Goal: Answer question/provide support

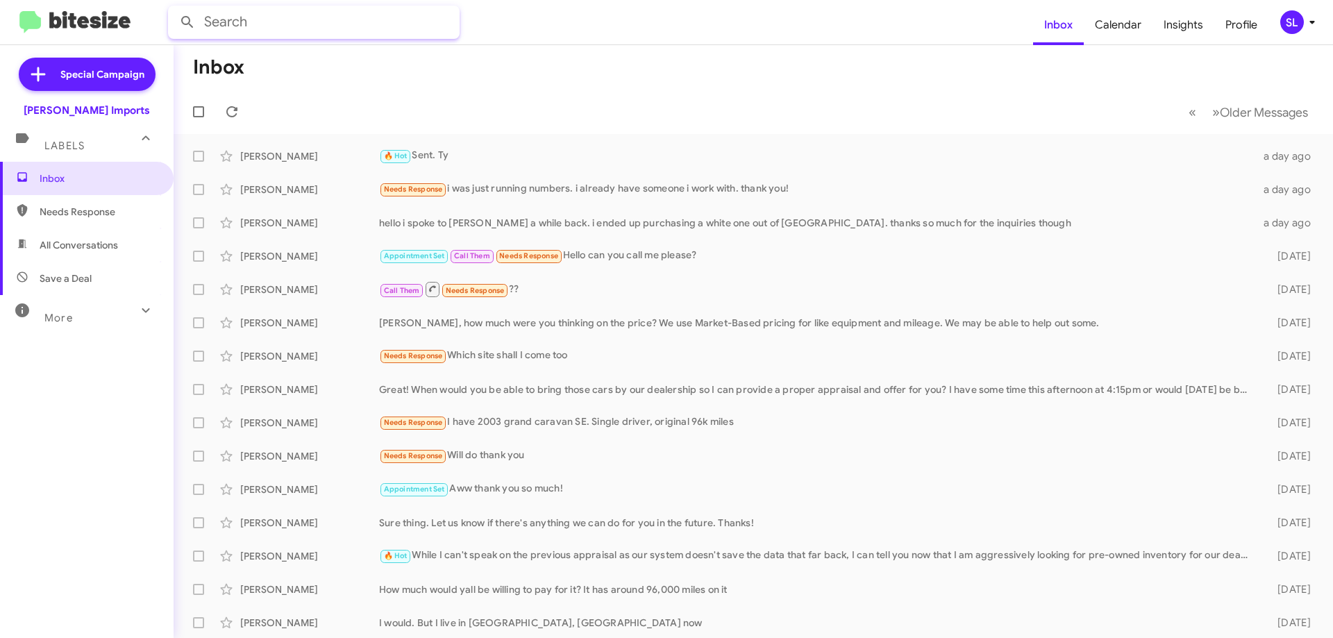
click at [273, 33] on input "text" at bounding box center [314, 22] width 292 height 33
type input "[PERSON_NAME]"
click at [174, 8] on button at bounding box center [188, 22] width 28 height 28
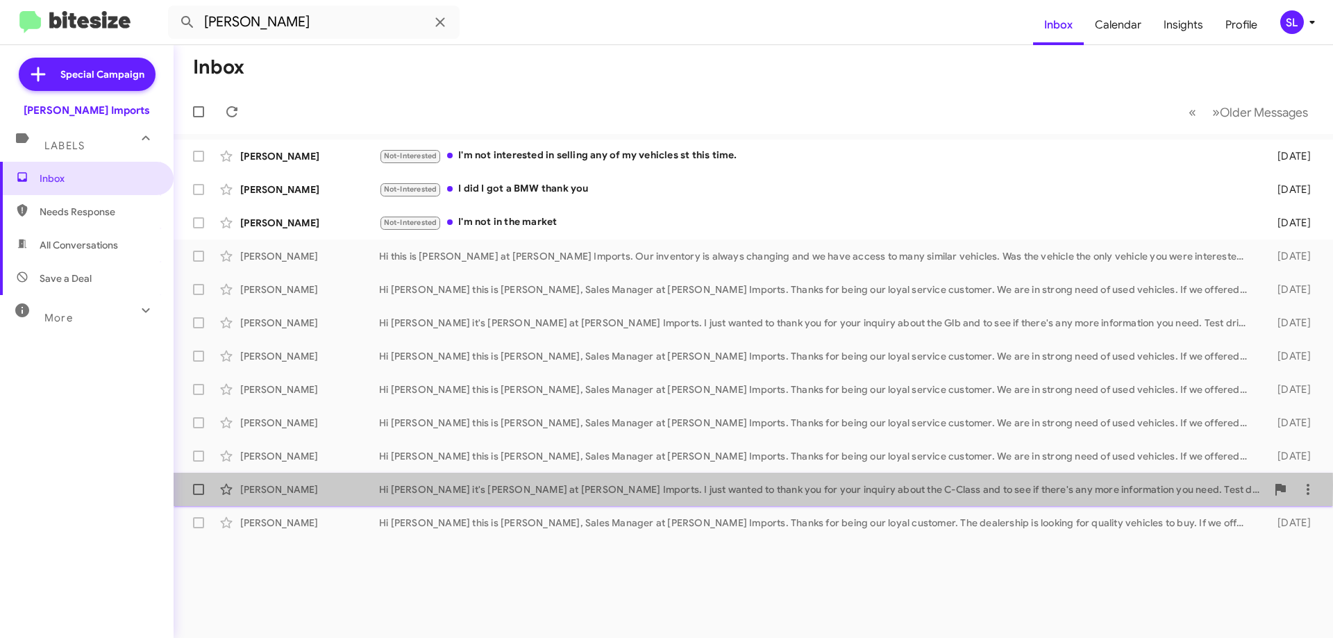
click at [326, 485] on div "[PERSON_NAME]" at bounding box center [309, 490] width 139 height 14
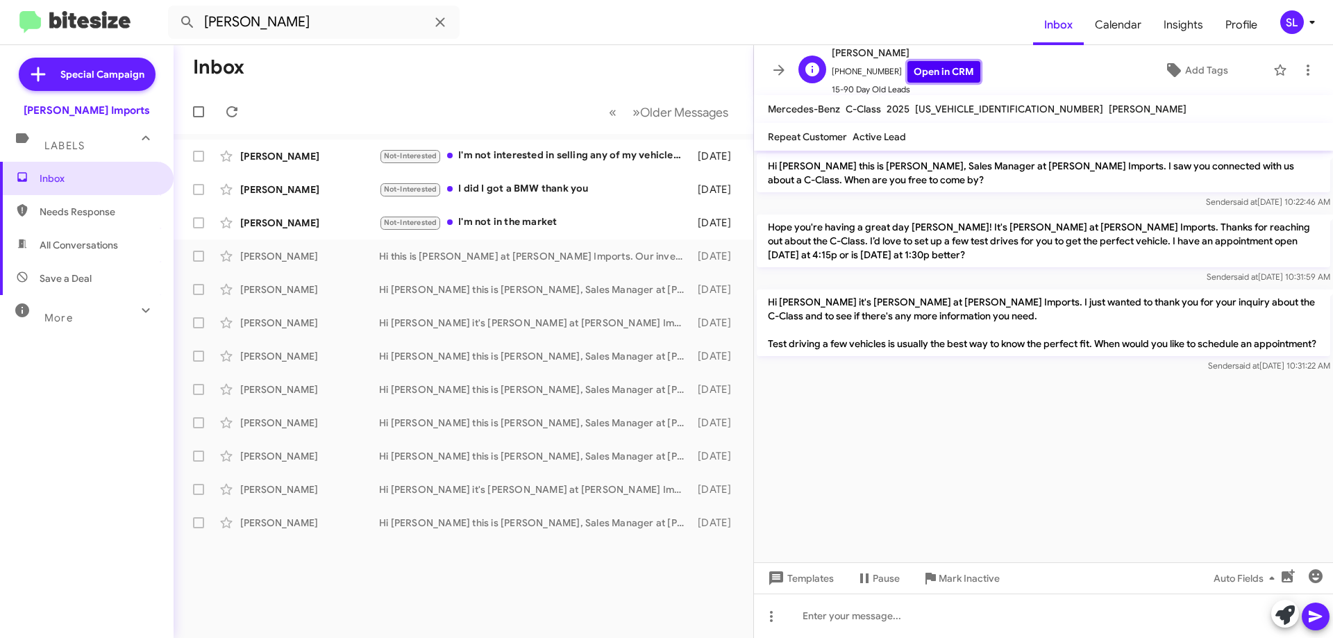
click at [939, 67] on link "Open in CRM" at bounding box center [944, 72] width 73 height 22
click at [771, 74] on icon at bounding box center [779, 70] width 17 height 17
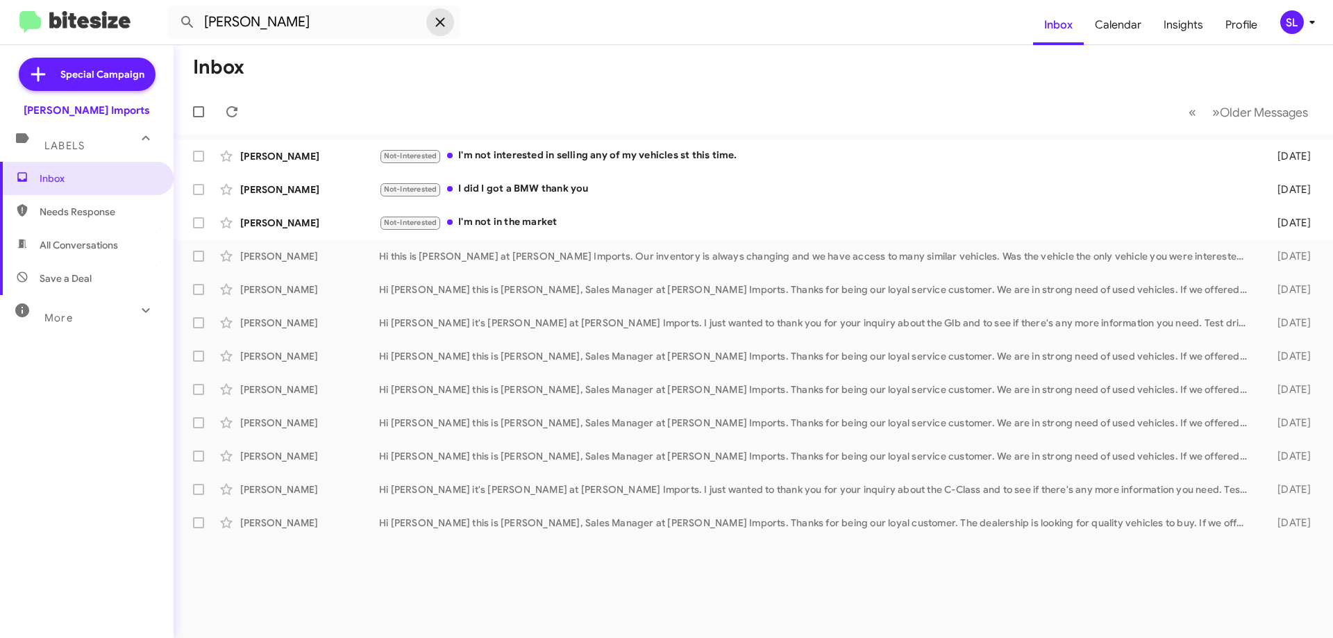
click at [436, 26] on icon at bounding box center [439, 21] width 9 height 9
